Goal: Navigation & Orientation: Find specific page/section

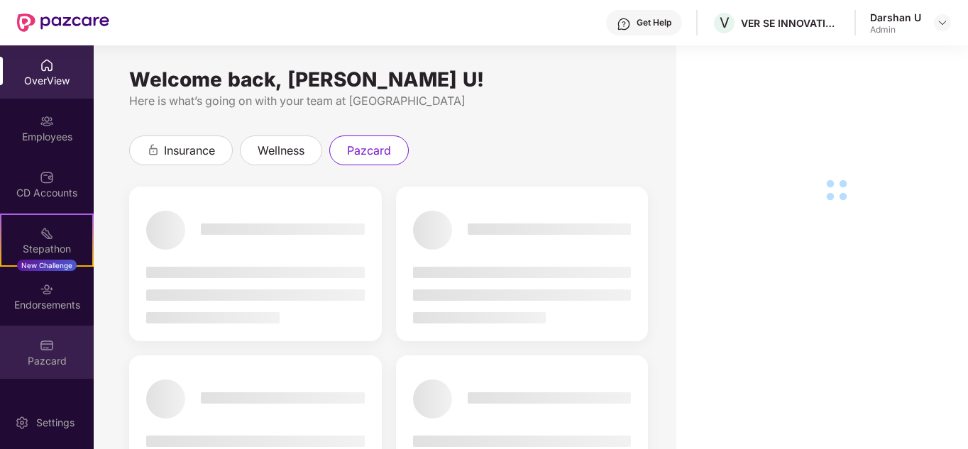
click at [57, 345] on div "Pazcard" at bounding box center [47, 352] width 94 height 53
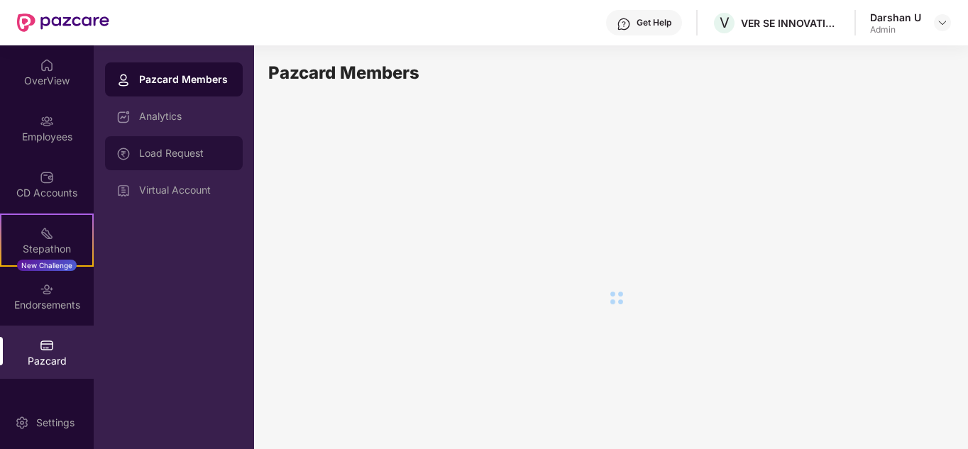
click at [165, 145] on div "Load Request" at bounding box center [174, 153] width 138 height 34
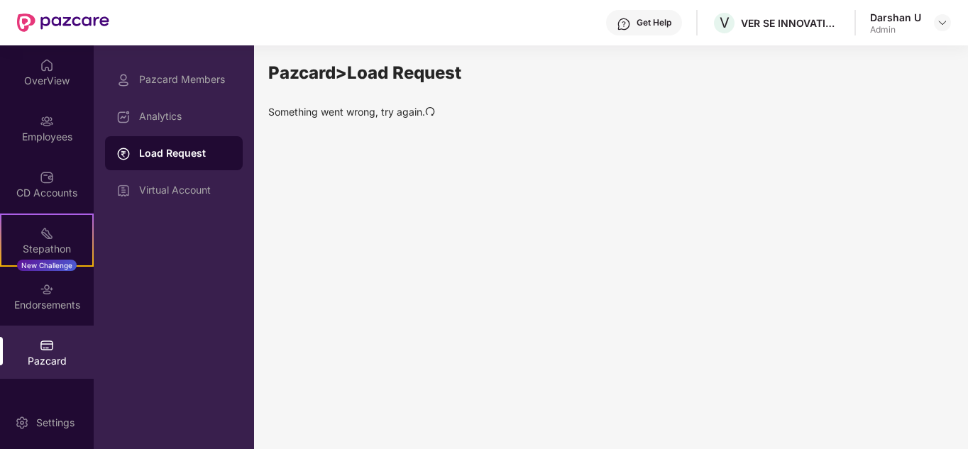
click at [187, 156] on div "Load Request" at bounding box center [185, 153] width 92 height 14
click at [186, 79] on div "Pazcard Members" at bounding box center [185, 79] width 92 height 11
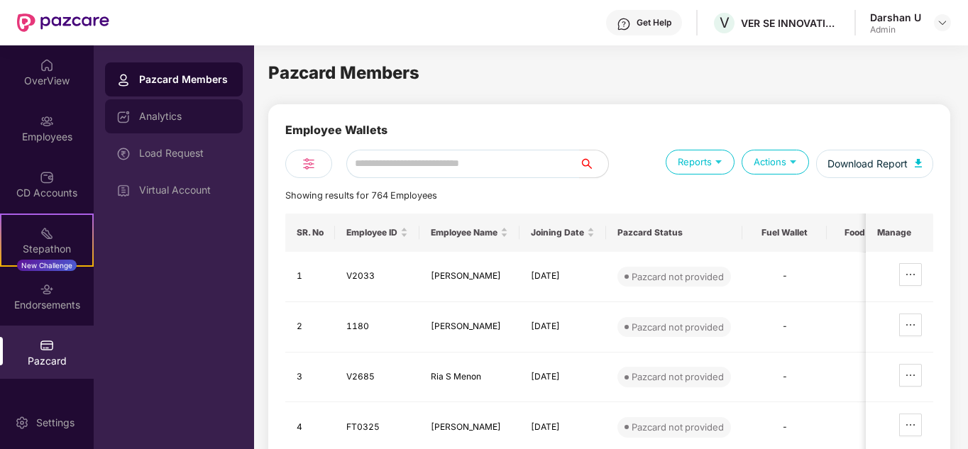
click at [173, 115] on div "Analytics" at bounding box center [185, 116] width 92 height 11
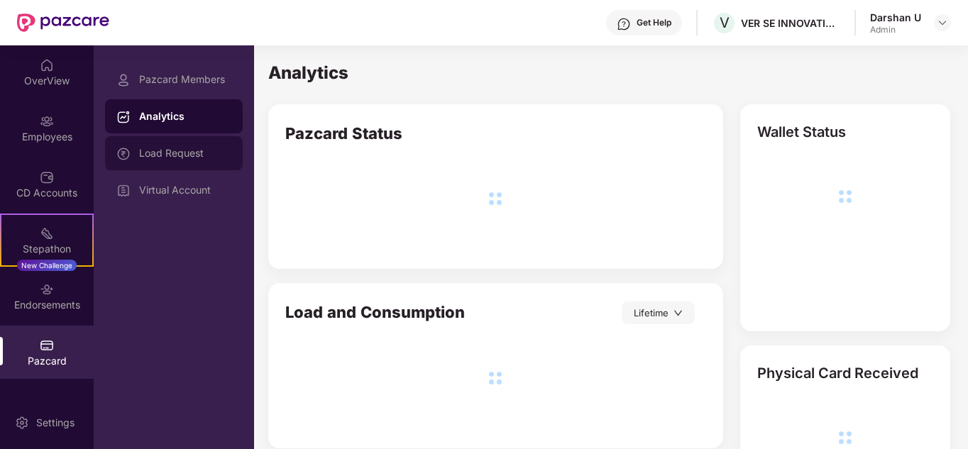
click at [182, 157] on div "Load Request" at bounding box center [185, 153] width 92 height 11
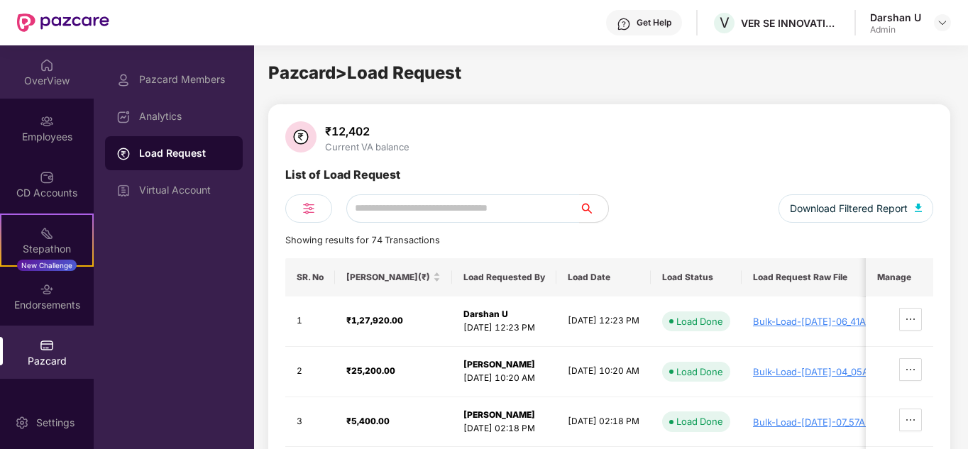
click at [48, 74] on div "OverView" at bounding box center [47, 81] width 94 height 14
